Goal: Download file/media

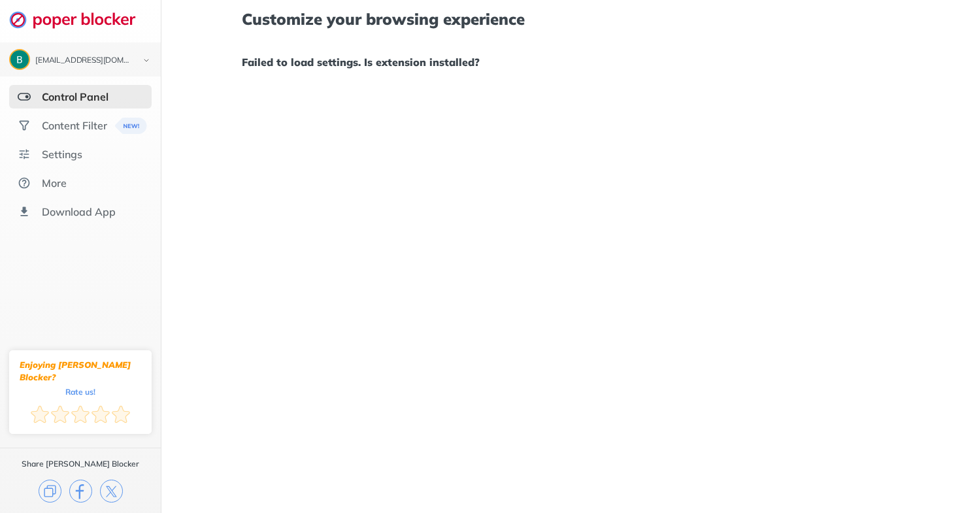
click at [23, 95] on img at bounding box center [24, 96] width 13 height 13
click at [118, 92] on div "Control Panel" at bounding box center [80, 97] width 143 height 24
click at [96, 124] on div "Content Filter" at bounding box center [74, 125] width 65 height 13
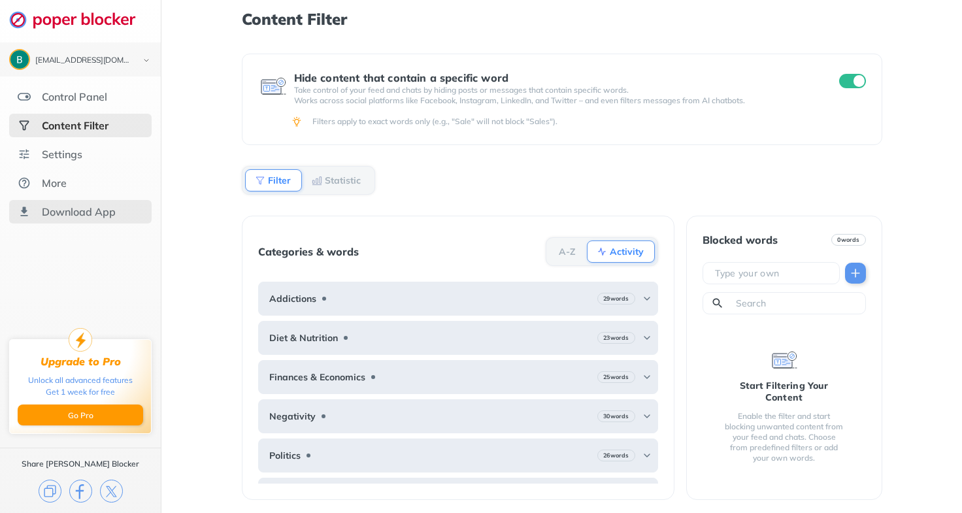
click at [108, 211] on div "Download App" at bounding box center [79, 211] width 74 height 13
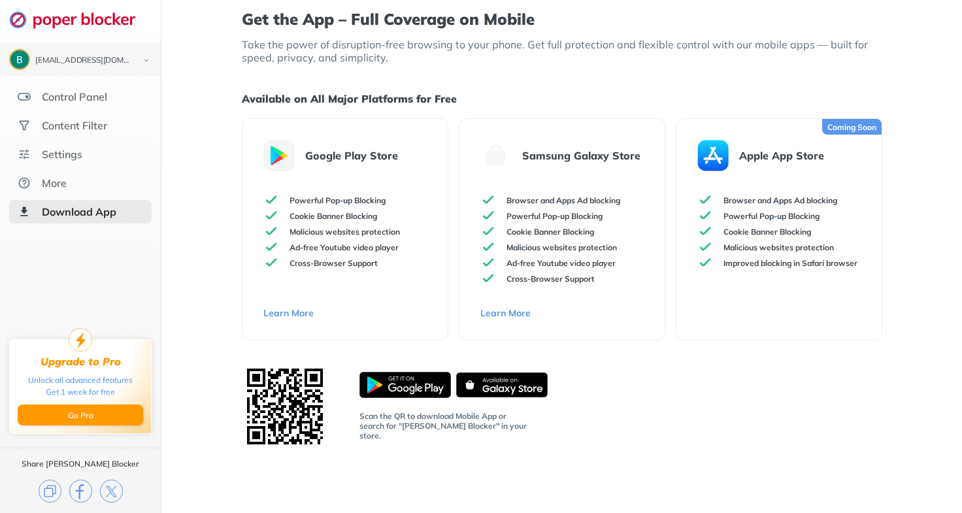
click at [420, 389] on img at bounding box center [406, 385] width 92 height 26
